Goal: Obtain resource: Download file/media

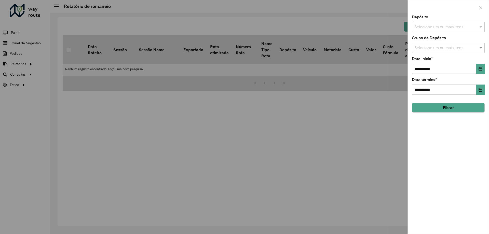
click at [95, 96] on div at bounding box center [244, 117] width 489 height 234
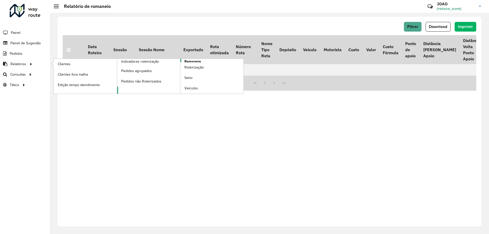
click at [198, 60] on span "Romaneio" at bounding box center [192, 61] width 17 height 5
click at [196, 59] on span "Romaneio" at bounding box center [192, 61] width 17 height 5
click at [194, 63] on link "Roteirização" at bounding box center [211, 67] width 63 height 10
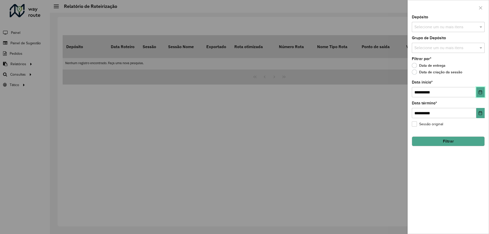
click at [479, 92] on icon "Choose Date" at bounding box center [480, 92] width 3 height 4
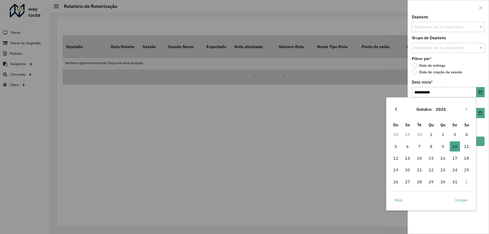
click at [399, 110] on button "Previous Month" at bounding box center [396, 109] width 8 height 8
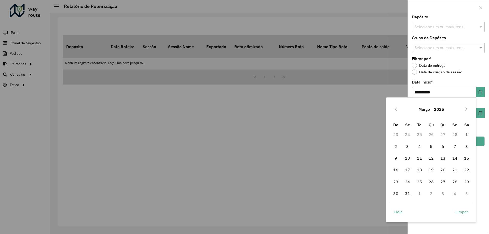
click at [399, 110] on button "Previous Month" at bounding box center [396, 109] width 8 height 8
click at [430, 134] on span "1" at bounding box center [431, 134] width 10 height 10
type input "**********"
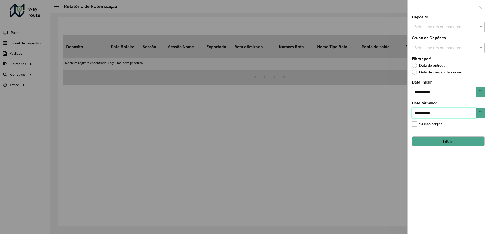
click at [441, 113] on input "**********" at bounding box center [444, 113] width 64 height 10
click at [479, 114] on icon "Choose Date" at bounding box center [480, 113] width 3 height 4
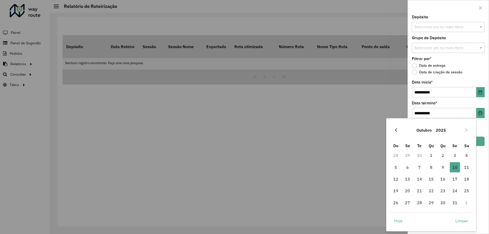
click at [396, 131] on icon "Previous Month" at bounding box center [396, 130] width 2 height 4
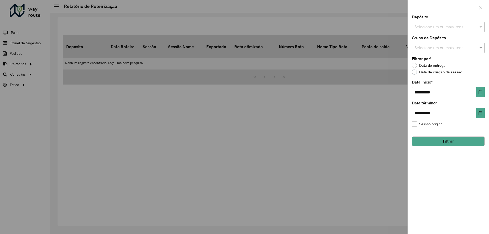
click at [396, 131] on div at bounding box center [244, 117] width 489 height 234
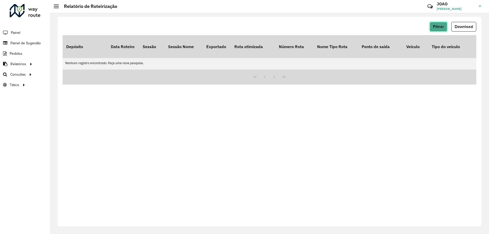
click at [442, 28] on span "Filtrar" at bounding box center [438, 26] width 11 height 4
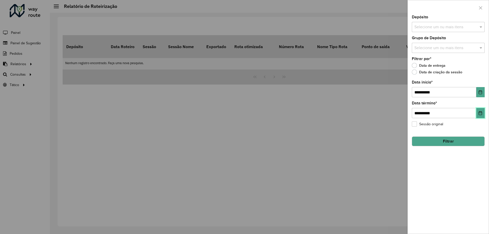
click at [480, 114] on icon "Choose Date" at bounding box center [480, 113] width 4 height 4
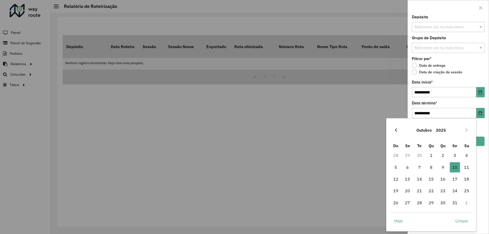
click at [398, 131] on icon "Previous Month" at bounding box center [396, 130] width 4 height 4
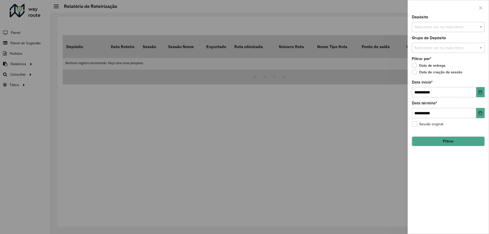
click at [398, 131] on div at bounding box center [244, 117] width 489 height 234
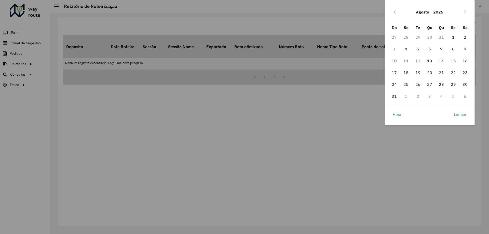
click at [398, 131] on div at bounding box center [244, 117] width 489 height 234
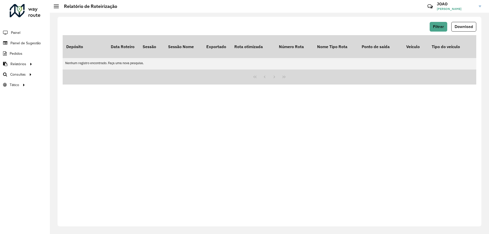
click at [185, 18] on div "Filtrar Download Depósito Data Roteiro Sessão Sessão Nome Exportado Rota otimiz…" at bounding box center [270, 122] width 424 height 210
click at [414, 21] on div "Filtrar Download Depósito Data Roteiro Sessão Sessão Nome Exportado Rota otimiz…" at bounding box center [270, 122] width 424 height 210
click at [436, 26] on span "Filtrar" at bounding box center [438, 26] width 11 height 4
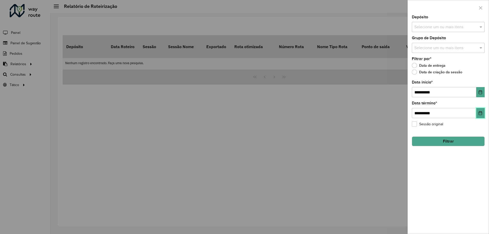
click at [479, 113] on icon "Choose Date" at bounding box center [480, 113] width 4 height 4
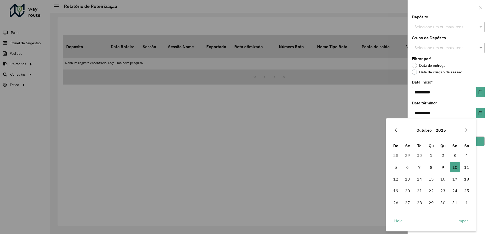
click at [397, 131] on icon "Previous Month" at bounding box center [396, 130] width 4 height 4
click at [398, 130] on button "Previous Month" at bounding box center [396, 130] width 8 height 8
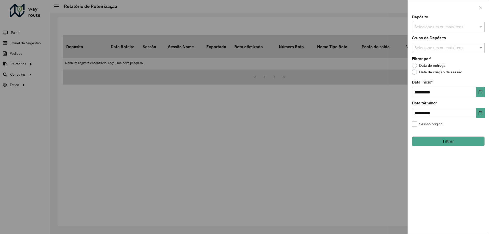
click at [398, 130] on div at bounding box center [244, 117] width 489 height 234
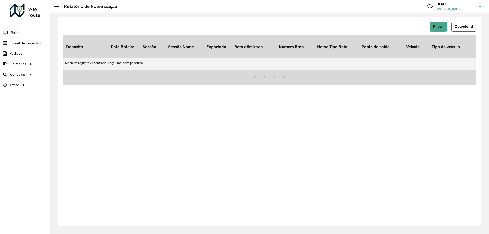
click at [459, 26] on span "Download" at bounding box center [463, 26] width 18 height 4
click at [438, 27] on span "Filtrar" at bounding box center [438, 26] width 11 height 4
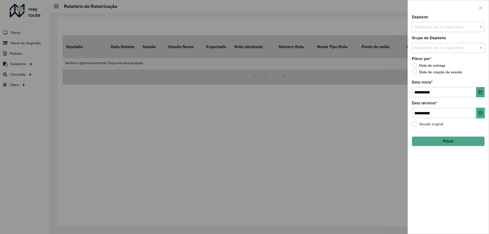
click at [480, 112] on icon "Choose Date" at bounding box center [480, 113] width 4 height 4
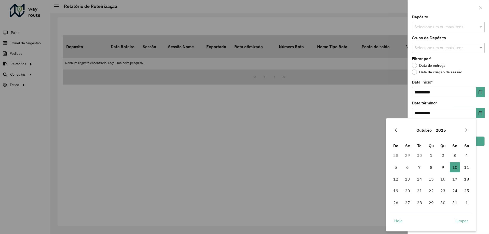
click at [398, 129] on button "Previous Month" at bounding box center [396, 130] width 8 height 8
click at [397, 129] on icon "Previous Month" at bounding box center [396, 130] width 4 height 4
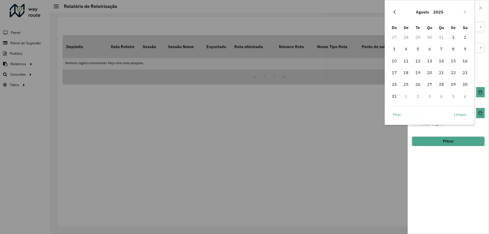
click at [394, 10] on icon "Previous Month" at bounding box center [394, 12] width 4 height 4
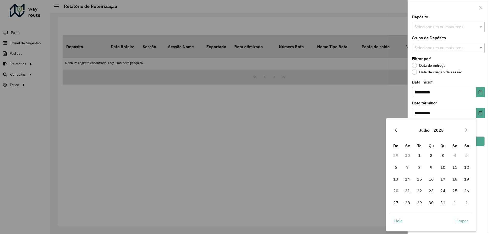
click at [396, 133] on button "Previous Month" at bounding box center [396, 130] width 8 height 8
click at [397, 130] on icon "Previous Month" at bounding box center [396, 130] width 4 height 4
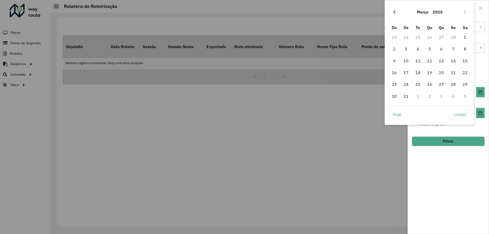
click at [396, 13] on icon "Previous Month" at bounding box center [394, 12] width 4 height 4
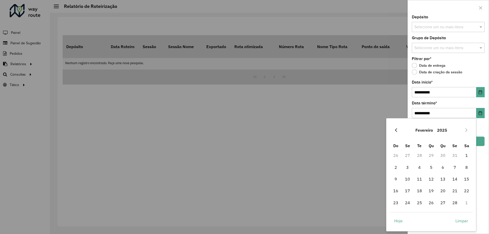
click at [397, 131] on icon "Previous Month" at bounding box center [396, 130] width 4 height 4
click at [456, 203] on span "31" at bounding box center [455, 203] width 10 height 10
type input "**********"
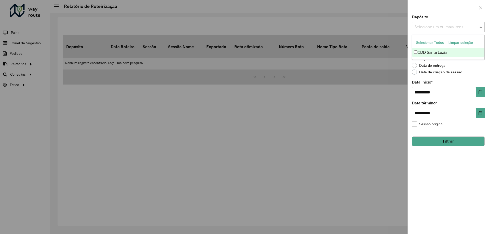
click at [448, 28] on input "text" at bounding box center [445, 27] width 65 height 6
click at [442, 54] on div "CDD Santa Luzia" at bounding box center [448, 52] width 72 height 9
click at [465, 66] on div "Data de entrega" at bounding box center [448, 67] width 73 height 6
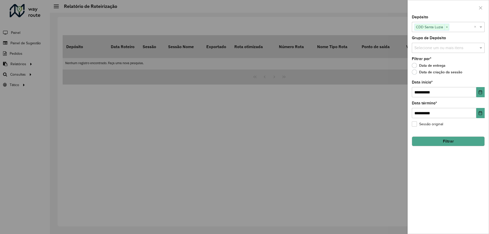
click at [461, 47] on input "text" at bounding box center [445, 48] width 65 height 6
click at [434, 90] on div "Rota BR" at bounding box center [448, 90] width 72 height 9
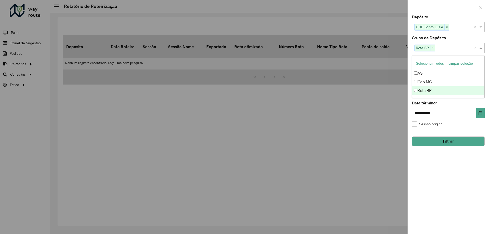
click at [449, 178] on div "**********" at bounding box center [448, 124] width 81 height 218
click at [452, 143] on button "Filtrar" at bounding box center [448, 141] width 73 height 10
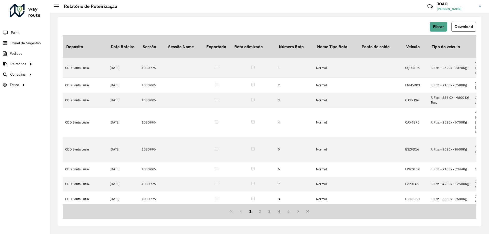
click at [465, 26] on span "Download" at bounding box center [463, 26] width 18 height 4
click at [441, 27] on span "Filtrar" at bounding box center [438, 26] width 11 height 4
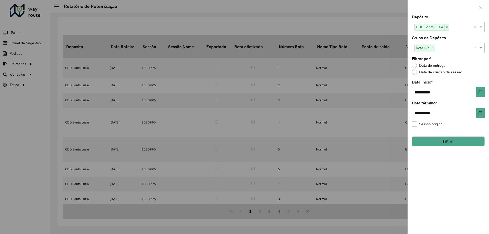
click at [119, 21] on div at bounding box center [244, 117] width 489 height 234
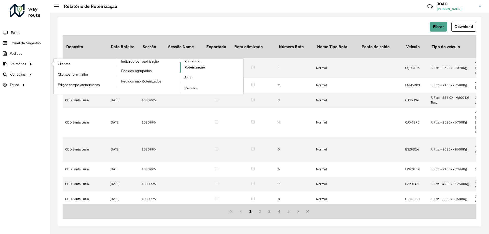
click at [200, 67] on span "Roteirização" at bounding box center [194, 67] width 21 height 5
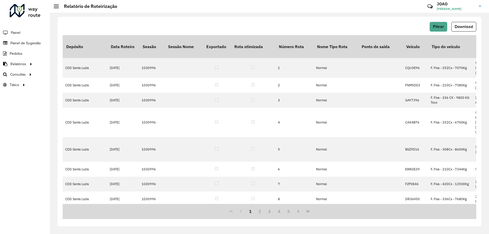
click at [240, 16] on div "Filtrar Download Depósito Data Roteiro Sessão Sessão Nome Exportado Rota otimiz…" at bounding box center [269, 123] width 439 height 221
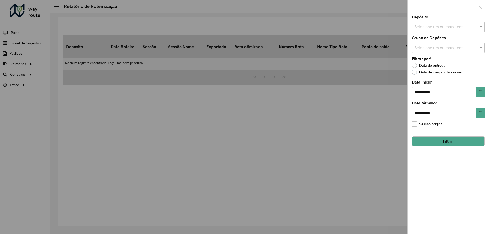
click at [217, 17] on div at bounding box center [244, 117] width 489 height 234
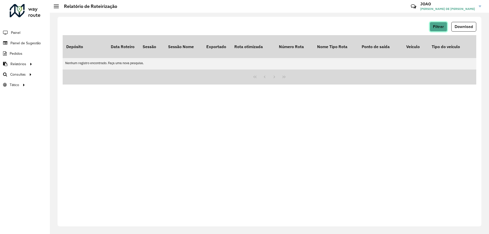
click at [436, 30] on button "Filtrar" at bounding box center [438, 27] width 18 height 10
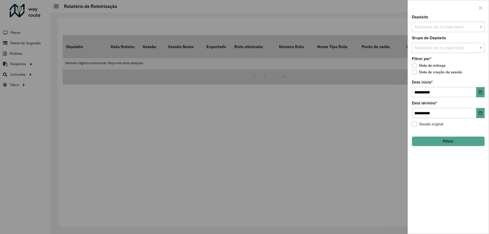
click at [446, 28] on input "text" at bounding box center [445, 27] width 65 height 6
click at [444, 52] on div "CDD Santa Luzia" at bounding box center [448, 52] width 72 height 9
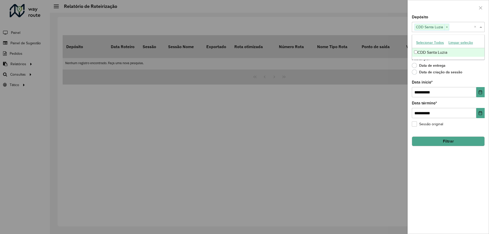
click at [468, 62] on div "Filtrar por * Data de entrega Data de criação da sessão" at bounding box center [448, 66] width 73 height 19
click at [466, 48] on input "text" at bounding box center [445, 48] width 65 height 6
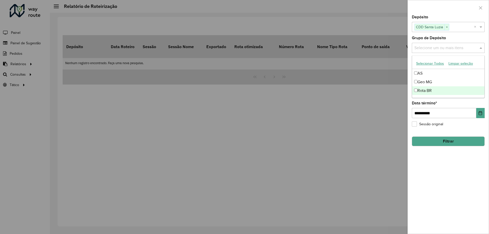
click at [436, 88] on div "Rota BR" at bounding box center [448, 90] width 72 height 9
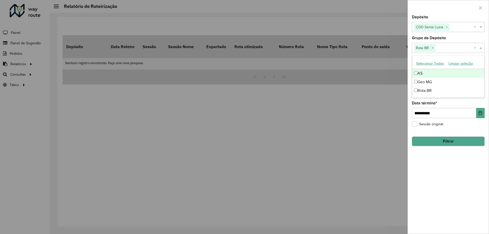
click at [453, 187] on div "**********" at bounding box center [448, 124] width 81 height 218
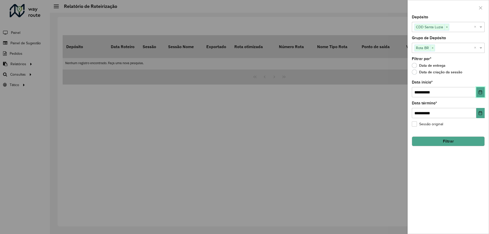
click at [480, 92] on icon "Choose Date" at bounding box center [480, 92] width 3 height 4
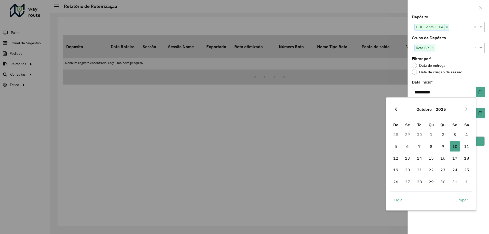
click at [397, 107] on button "Previous Month" at bounding box center [396, 109] width 8 height 8
click at [397, 108] on icon "Previous Month" at bounding box center [396, 109] width 4 height 4
click at [396, 108] on icon "Previous Month" at bounding box center [396, 109] width 4 height 4
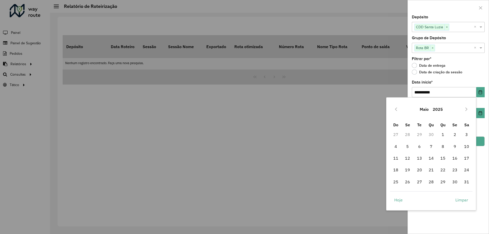
click at [396, 108] on icon "Previous Month" at bounding box center [396, 109] width 4 height 4
click at [432, 135] on span "1" at bounding box center [431, 134] width 10 height 10
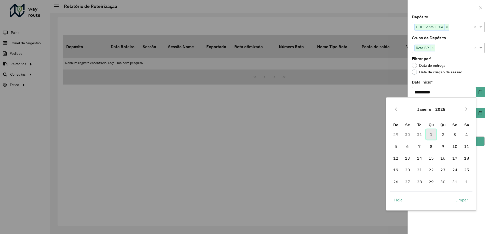
type input "**********"
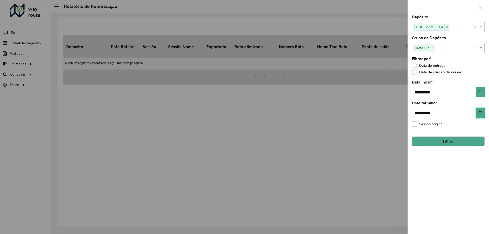
click at [480, 113] on icon "Choose Date" at bounding box center [480, 113] width 3 height 4
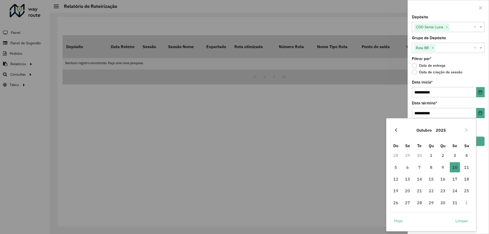
click at [396, 130] on icon "Previous Month" at bounding box center [396, 130] width 2 height 4
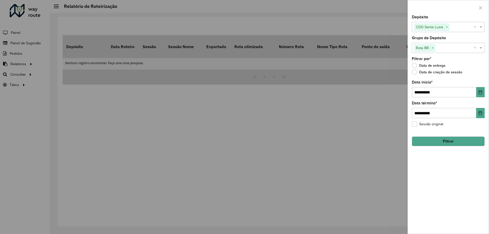
click at [396, 130] on div at bounding box center [244, 117] width 489 height 234
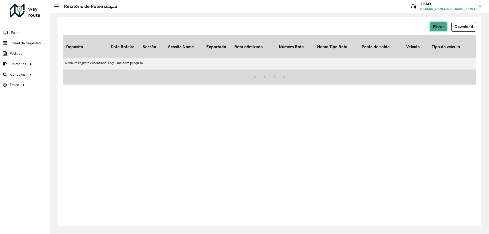
click at [442, 27] on span "Filtrar" at bounding box center [438, 26] width 11 height 4
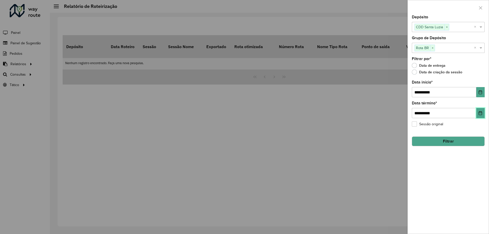
click at [477, 114] on button "Choose Date" at bounding box center [480, 113] width 8 height 10
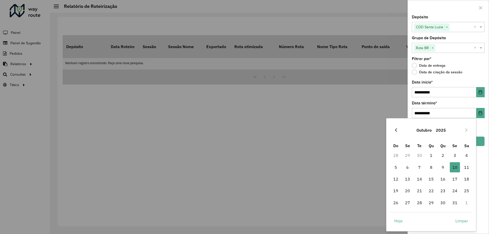
click at [397, 131] on icon "Previous Month" at bounding box center [396, 130] width 4 height 4
click at [397, 130] on icon "Previous Month" at bounding box center [396, 130] width 4 height 4
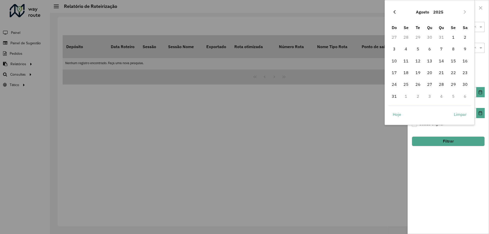
click at [395, 12] on icon "Previous Month" at bounding box center [394, 12] width 4 height 4
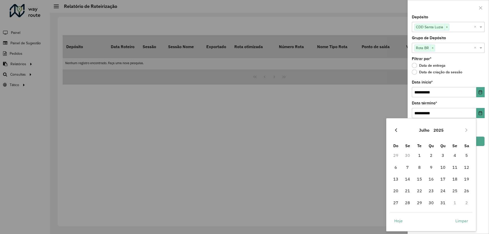
click at [396, 128] on button "Previous Month" at bounding box center [396, 130] width 8 height 8
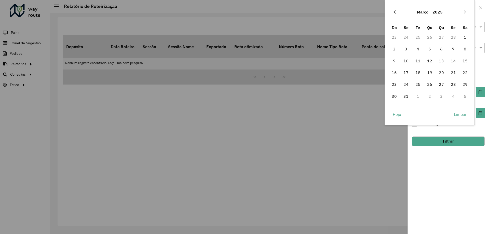
click at [395, 13] on icon "Previous Month" at bounding box center [394, 12] width 4 height 4
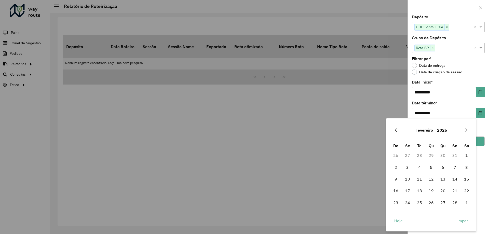
click at [399, 130] on button "Previous Month" at bounding box center [396, 130] width 8 height 8
click at [455, 202] on span "31" at bounding box center [455, 203] width 10 height 10
type input "**********"
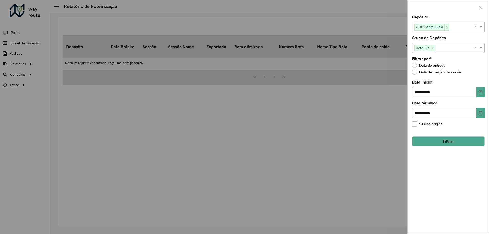
click at [468, 171] on div "**********" at bounding box center [448, 124] width 81 height 218
click at [446, 140] on button "Filtrar" at bounding box center [448, 141] width 73 height 10
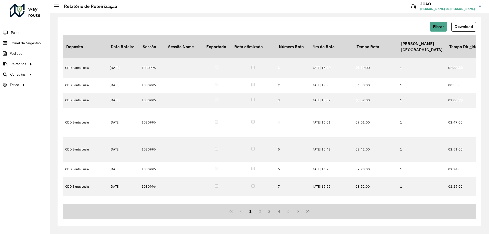
scroll to position [0, 1003]
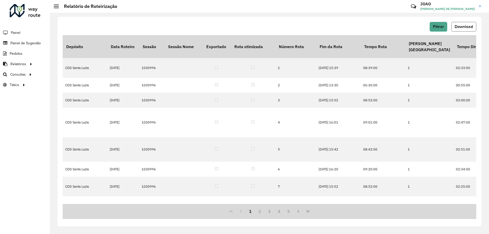
click at [457, 27] on span "Download" at bounding box center [463, 26] width 18 height 4
click at [442, 29] on button "Filtrar" at bounding box center [438, 27] width 18 height 10
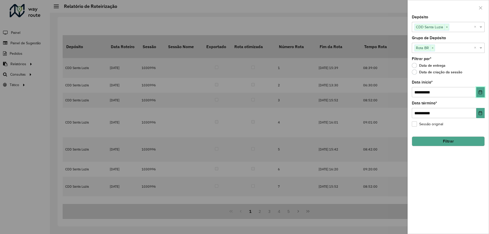
click at [478, 92] on icon "Choose Date" at bounding box center [480, 92] width 4 height 4
click at [470, 77] on div "**********" at bounding box center [448, 124] width 81 height 218
click at [480, 112] on icon "Choose Date" at bounding box center [480, 113] width 4 height 4
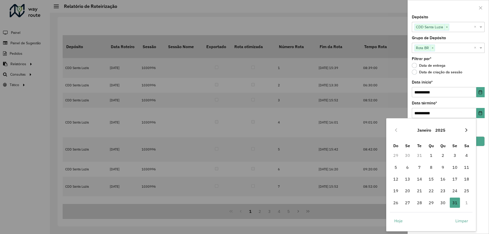
click at [464, 128] on icon "Next Month" at bounding box center [466, 130] width 4 height 4
click at [456, 203] on span "28" at bounding box center [455, 203] width 10 height 10
type input "**********"
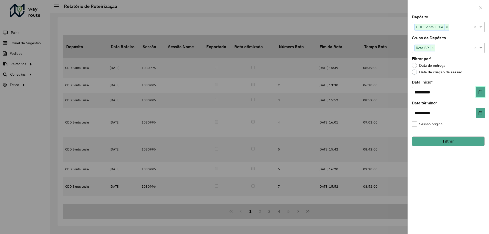
click at [479, 94] on button "Choose Date" at bounding box center [480, 92] width 8 height 10
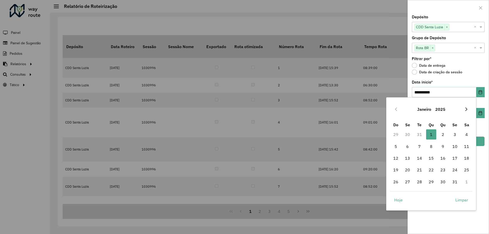
click at [465, 108] on icon "Next Month" at bounding box center [466, 109] width 4 height 4
click at [466, 137] on span "1" at bounding box center [466, 134] width 10 height 10
type input "**********"
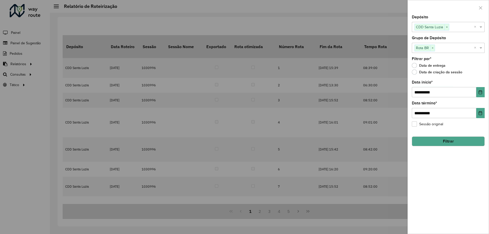
click at [460, 170] on div "**********" at bounding box center [448, 124] width 81 height 218
click at [446, 143] on button "Filtrar" at bounding box center [448, 141] width 73 height 10
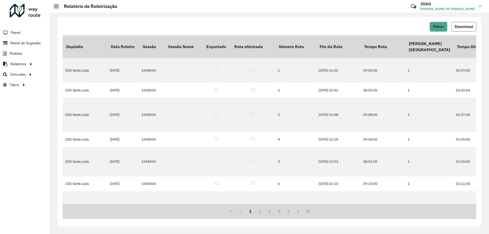
click at [464, 25] on span "Download" at bounding box center [463, 26] width 18 height 4
click at [462, 27] on span "Download" at bounding box center [463, 26] width 18 height 4
click at [439, 22] on button "Filtrar" at bounding box center [438, 27] width 18 height 10
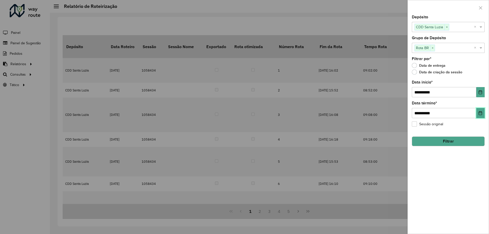
click at [482, 114] on icon "Choose Date" at bounding box center [480, 113] width 3 height 4
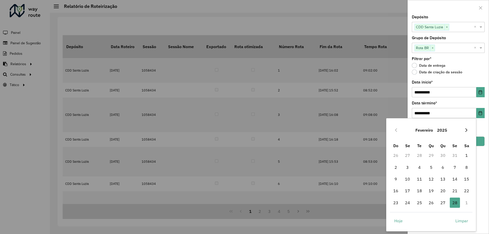
click at [468, 130] on icon "Next Month" at bounding box center [466, 130] width 4 height 4
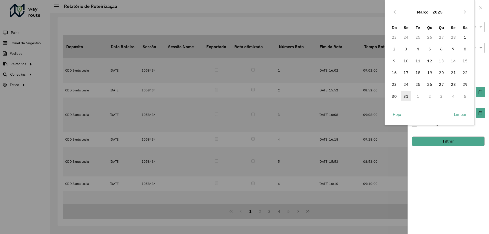
click at [407, 97] on span "31" at bounding box center [406, 96] width 10 height 10
type input "**********"
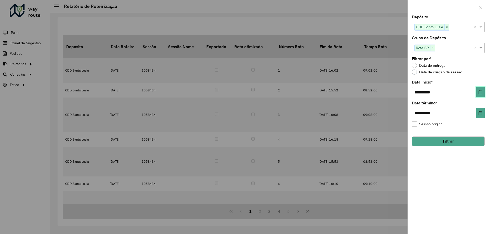
click at [481, 92] on icon "Choose Date" at bounding box center [480, 92] width 3 height 4
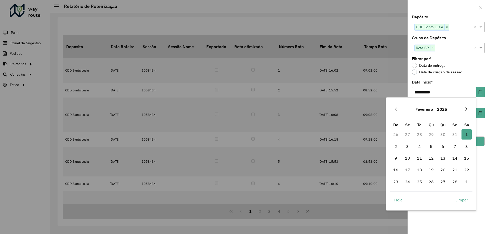
click at [465, 109] on icon "Next Month" at bounding box center [466, 109] width 4 height 4
click at [466, 134] on span "1" at bounding box center [466, 134] width 10 height 10
type input "**********"
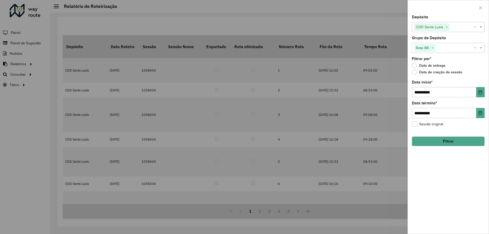
click at [434, 140] on button "Filtrar" at bounding box center [448, 141] width 73 height 10
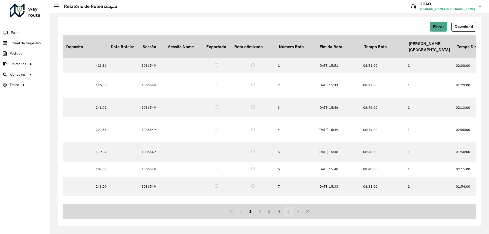
click at [286, 213] on button "5" at bounding box center [289, 211] width 10 height 10
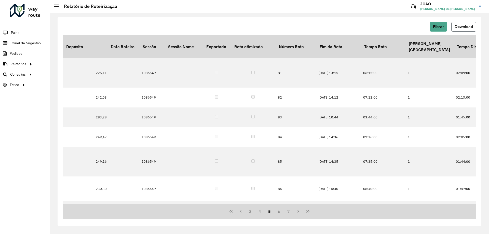
click at [461, 26] on span "Download" at bounding box center [463, 26] width 18 height 4
